Goal: Information Seeking & Learning: Learn about a topic

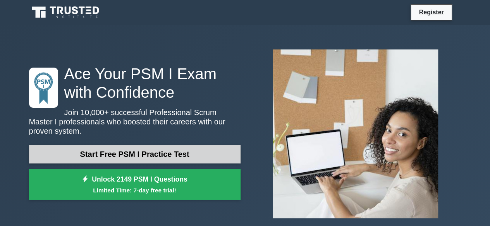
drag, startPoint x: 0, startPoint y: 0, endPoint x: 164, endPoint y: 154, distance: 224.5
click at [164, 154] on link "Start Free PSM I Practice Test" at bounding box center [134, 154] width 211 height 19
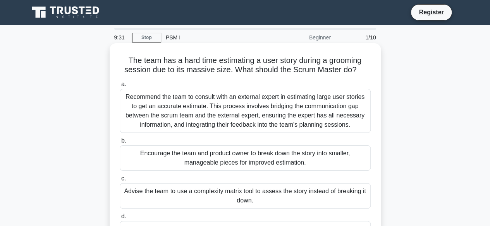
click at [174, 152] on div "Encourage the team and product owner to break down the story into smaller, mana…" at bounding box center [245, 159] width 251 height 26
click at [120, 144] on input "b. Encourage the team and product owner to break down the story into smaller, m…" at bounding box center [120, 141] width 0 height 5
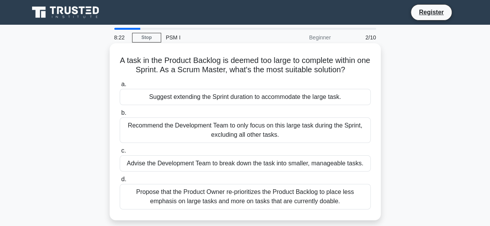
click at [195, 166] on div "Advise the Development Team to break down the task into smaller, manageable tas…" at bounding box center [245, 164] width 251 height 16
click at [120, 154] on input "c. Advise the Development Team to break down the task into smaller, manageable …" at bounding box center [120, 151] width 0 height 5
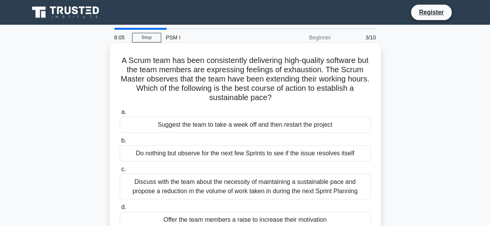
click at [186, 180] on div "Discuss with the team about the necessity of maintaining a sustainable pace and…" at bounding box center [245, 187] width 251 height 26
click at [120, 172] on input "c. Discuss with the team about the necessity of maintaining a sustainable pace …" at bounding box center [120, 169] width 0 height 5
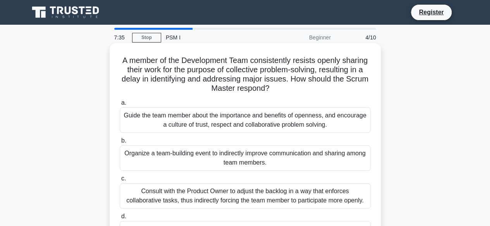
click at [220, 120] on div "Guide the team member about the importance and benefits of openness, and encour…" at bounding box center [245, 121] width 251 height 26
click at [120, 106] on input "a. Guide the team member about the importance and benefits of openness, and enc…" at bounding box center [120, 103] width 0 height 5
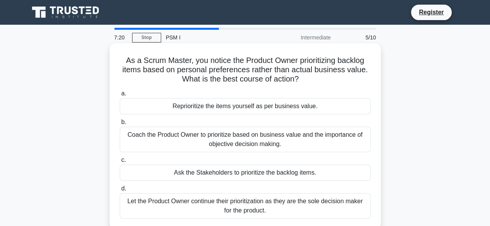
click at [211, 141] on div "Coach the Product Owner to prioritize based on business value and the importanc…" at bounding box center [245, 140] width 251 height 26
click at [120, 125] on input "b. Coach the Product Owner to prioritize based on business value and the import…" at bounding box center [120, 122] width 0 height 5
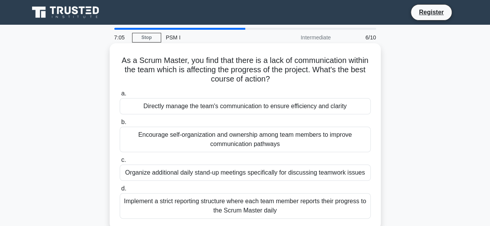
click at [189, 143] on div "Encourage self-organization and ownership among team members to improve communi…" at bounding box center [245, 140] width 251 height 26
click at [120, 125] on input "b. Encourage self-organization and ownership among team members to improve comm…" at bounding box center [120, 122] width 0 height 5
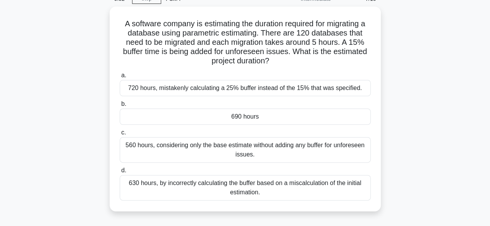
scroll to position [77, 0]
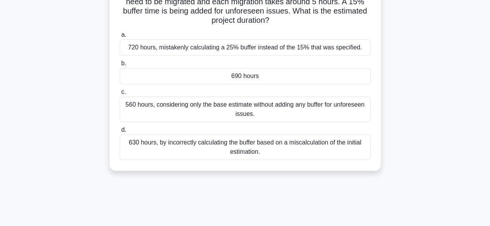
click at [250, 144] on div "630 hours, by incorrectly calculating the buffer based on a miscalculation of t…" at bounding box center [245, 148] width 251 height 26
click at [120, 133] on input "d. 630 hours, by incorrectly calculating the buffer based on a miscalculation o…" at bounding box center [120, 130] width 0 height 5
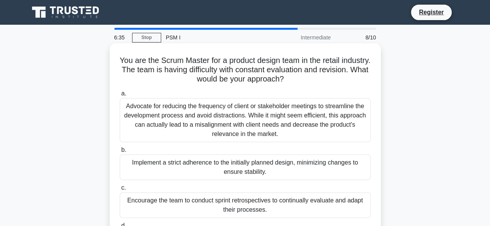
scroll to position [39, 0]
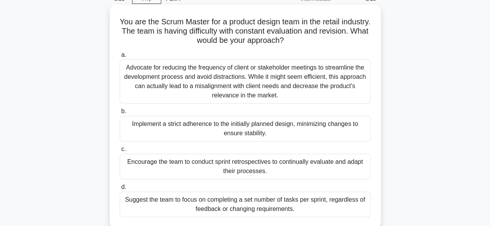
click at [271, 169] on div "Encourage the team to conduct sprint retrospectives to continually evaluate and…" at bounding box center [245, 167] width 251 height 26
click at [120, 152] on input "c. Encourage the team to conduct sprint retrospectives to continually evaluate …" at bounding box center [120, 149] width 0 height 5
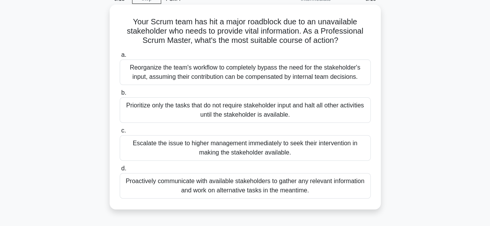
click at [264, 192] on div "Proactively communicate with available stakeholders to gather any relevant info…" at bounding box center [245, 186] width 251 height 26
click at [120, 171] on input "d. Proactively communicate with available stakeholders to gather any relevant i…" at bounding box center [120, 168] width 0 height 5
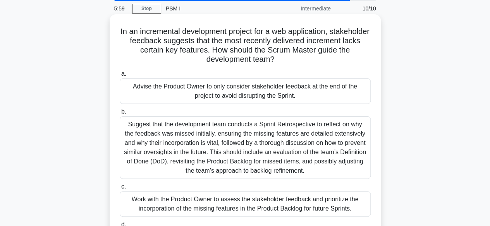
scroll to position [77, 0]
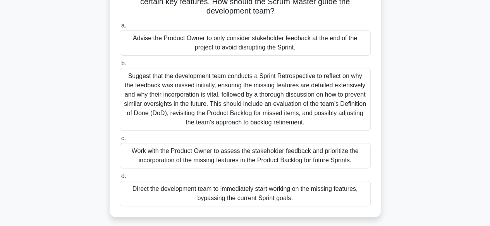
click at [225, 163] on div "Work with the Product Owner to assess the stakeholder feedback and prioritize t…" at bounding box center [245, 156] width 251 height 26
click at [120, 141] on input "c. Work with the Product Owner to assess the stakeholder feedback and prioritiz…" at bounding box center [120, 138] width 0 height 5
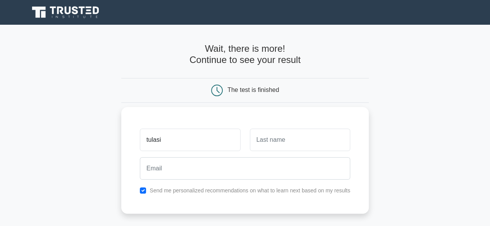
type input "tulasi"
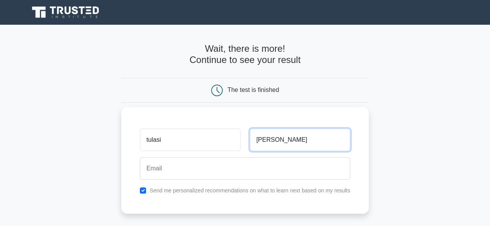
type input "pavani"
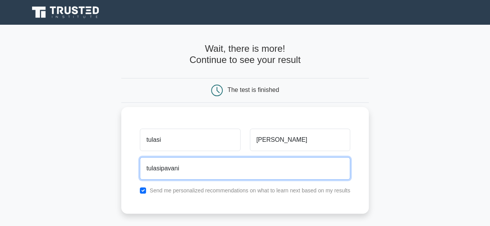
type input "tulasipavani.k@gmail.com"
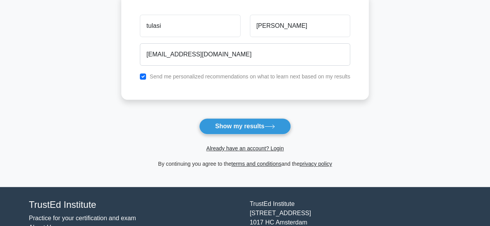
click at [239, 126] on button "Show my results" at bounding box center [244, 126] width 91 height 16
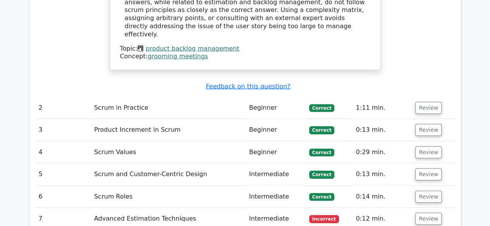
scroll to position [1006, 0]
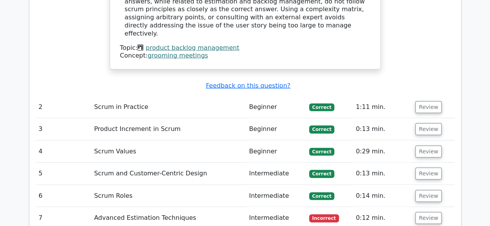
click at [128, 207] on td "Advanced Estimation Techniques" at bounding box center [168, 218] width 155 height 22
click at [424, 212] on button "Review" at bounding box center [428, 218] width 26 height 12
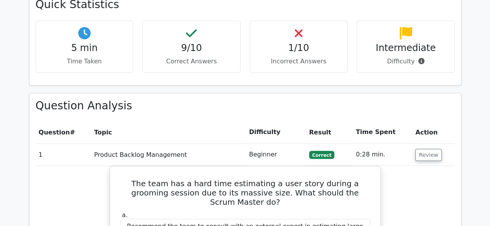
scroll to position [387, 0]
